Goal: Information Seeking & Learning: Understand process/instructions

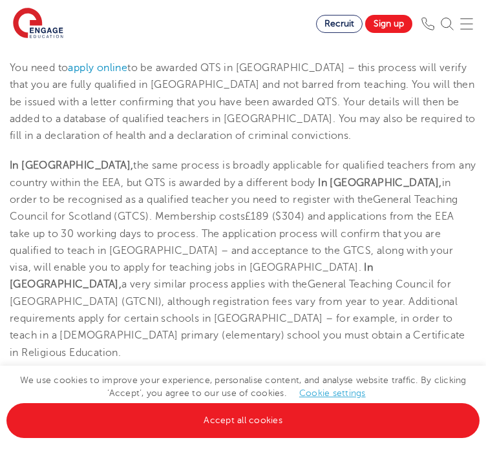
scroll to position [854, 0]
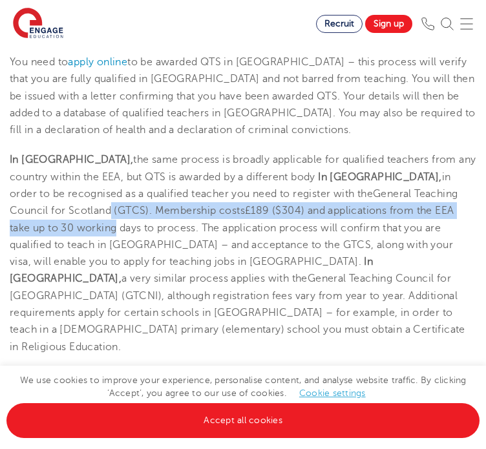
drag, startPoint x: 485, startPoint y: 111, endPoint x: 484, endPoint y: 123, distance: 12.3
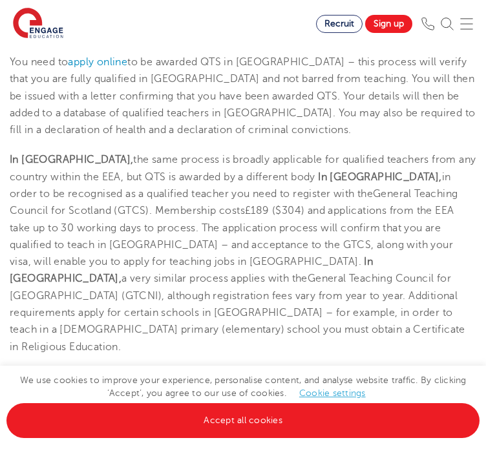
click at [385, 290] on span ", although registration fees vary from year to year. Additional requirements ap…" at bounding box center [238, 321] width 456 height 63
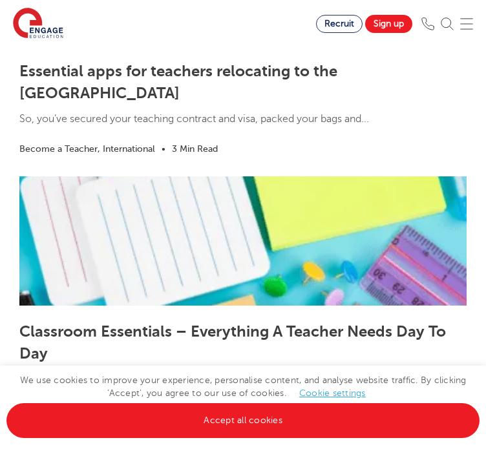
scroll to position [3489, 0]
